Goal: Navigation & Orientation: Find specific page/section

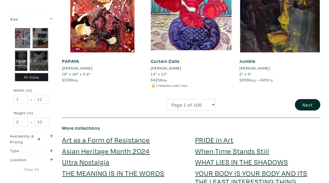
scroll to position [1017, 0]
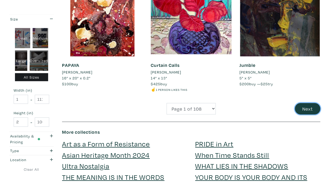
click at [316, 110] on button "Next" at bounding box center [306, 108] width 25 height 11
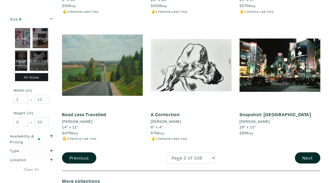
scroll to position [980, 0]
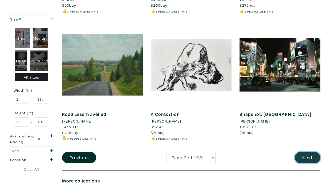
click at [301, 159] on button "Next" at bounding box center [306, 157] width 25 height 11
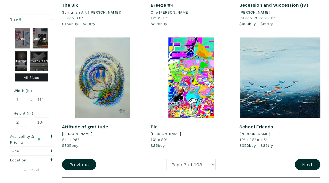
scroll to position [987, 0]
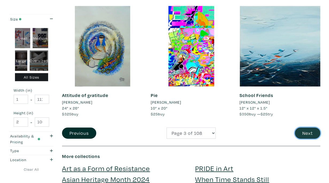
click at [303, 128] on button "Next" at bounding box center [306, 133] width 25 height 11
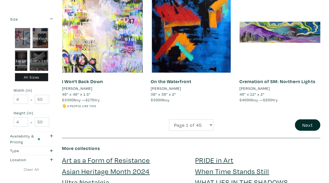
scroll to position [1034, 0]
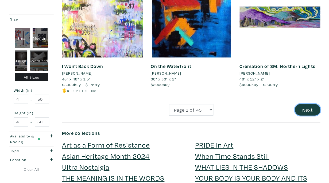
click at [308, 114] on button "Next" at bounding box center [306, 109] width 25 height 11
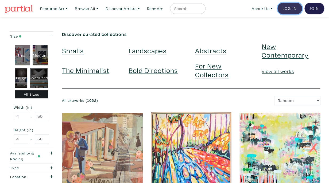
click at [293, 11] on link "Log In" at bounding box center [289, 9] width 25 height 12
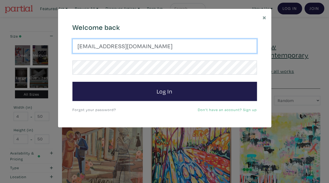
click at [163, 42] on input "strtistx@gmail.com" at bounding box center [164, 46] width 184 height 14
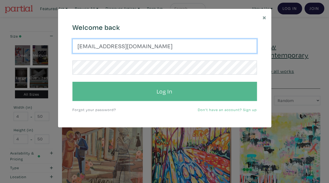
type input "abulkarimsara@hotmail.com"
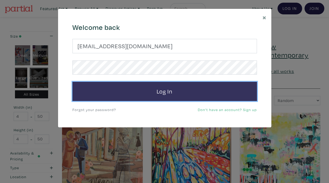
click at [147, 88] on button "Log In" at bounding box center [164, 91] width 184 height 19
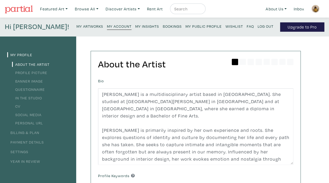
click at [25, 8] on img at bounding box center [19, 9] width 28 height 8
